Goal: Navigation & Orientation: Find specific page/section

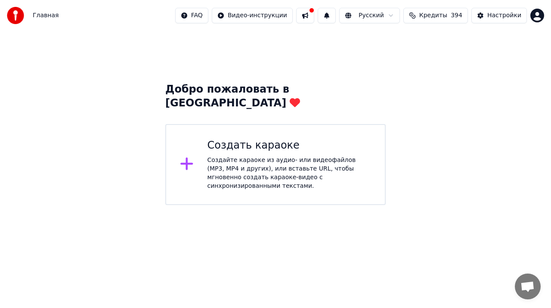
click at [536, 19] on html "Главная FAQ Видео-инструкции Русский Кредиты 394 Настройки Добро пожаловать в Y…" at bounding box center [275, 102] width 551 height 205
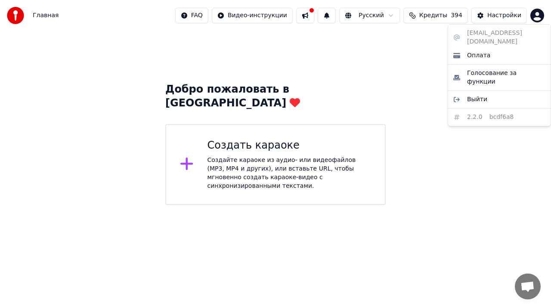
click at [456, 185] on html "Главная FAQ Видео-инструкции Русский Кредиты 394 Настройки Добро пожаловать в Y…" at bounding box center [275, 102] width 551 height 205
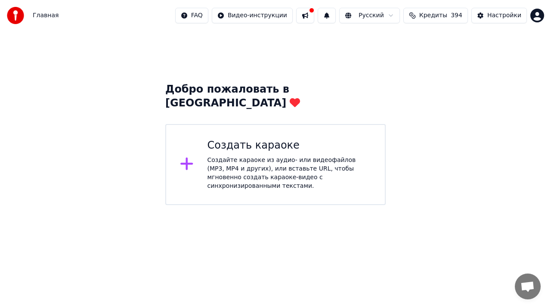
click at [531, 285] on span "Open chat" at bounding box center [528, 287] width 14 height 12
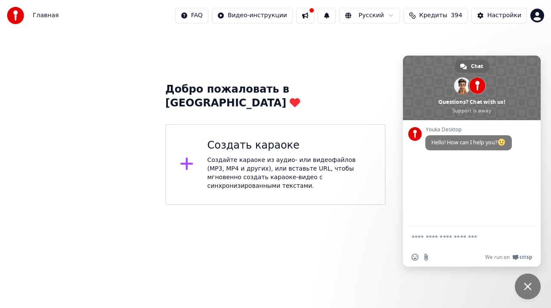
click at [386, 205] on html "Главная FAQ Видео-инструкции Русский Кредиты 394 Настройки Добро пожаловать в Y…" at bounding box center [275, 102] width 551 height 205
click at [376, 68] on div "Добро пожаловать в Youka Создать караоке Создайте караоке из аудио- или видеофа…" at bounding box center [275, 118] width 551 height 174
drag, startPoint x: 413, startPoint y: 30, endPoint x: 519, endPoint y: 29, distance: 106.8
click at [419, 29] on div "Главная FAQ Видео-инструкции Русский Кредиты 394 Настройки Добро пожаловать в Y…" at bounding box center [275, 102] width 551 height 205
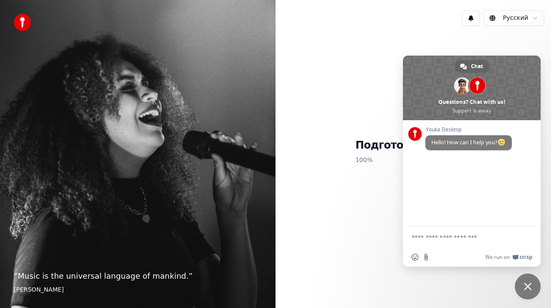
click at [528, 281] on span "Close chat" at bounding box center [528, 286] width 26 height 26
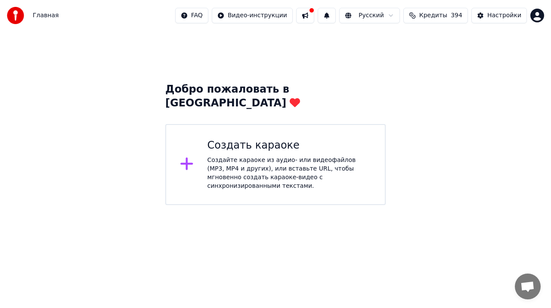
click at [336, 16] on button at bounding box center [327, 16] width 18 height 16
click at [314, 16] on button at bounding box center [305, 16] width 18 height 16
click at [498, 90] on div "Добро пожаловать в Youka Создать караоке Создайте караоке из аудио- или видеофа…" at bounding box center [275, 118] width 551 height 174
click at [447, 16] on span "Кредиты" at bounding box center [433, 15] width 28 height 9
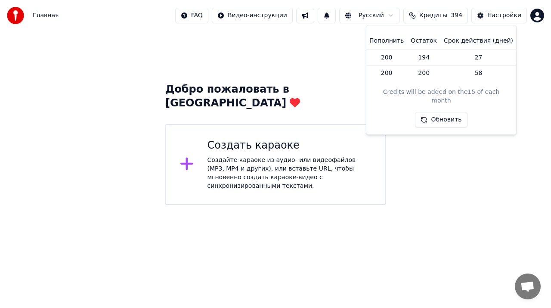
click at [461, 170] on div "Добро пожаловать в Youka Создать караоке Создайте караоке из аудио- или видеофа…" at bounding box center [275, 118] width 551 height 174
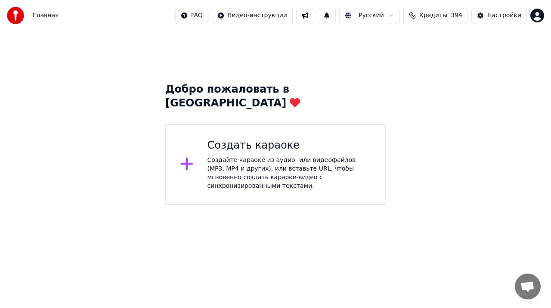
click at [16, 17] on img at bounding box center [15, 15] width 17 height 17
click at [14, 12] on img at bounding box center [15, 15] width 17 height 17
click at [39, 13] on span "Главная" at bounding box center [46, 15] width 26 height 9
click at [41, 13] on span "Главная" at bounding box center [46, 15] width 26 height 9
drag, startPoint x: 305, startPoint y: 228, endPoint x: 325, endPoint y: 217, distance: 22.2
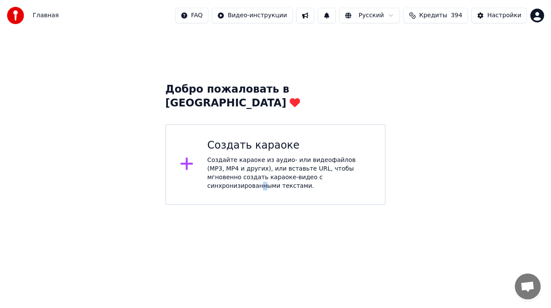
click at [317, 205] on html "Главная FAQ Видео-инструкции Русский Кредиты 394 Настройки Добро пожаловать в Y…" at bounding box center [275, 102] width 551 height 205
click at [444, 167] on div "Добро пожаловать в Youka Создать караоке Создайте караоке из аудио- или видеофа…" at bounding box center [275, 118] width 551 height 174
